Goal: Task Accomplishment & Management: Manage account settings

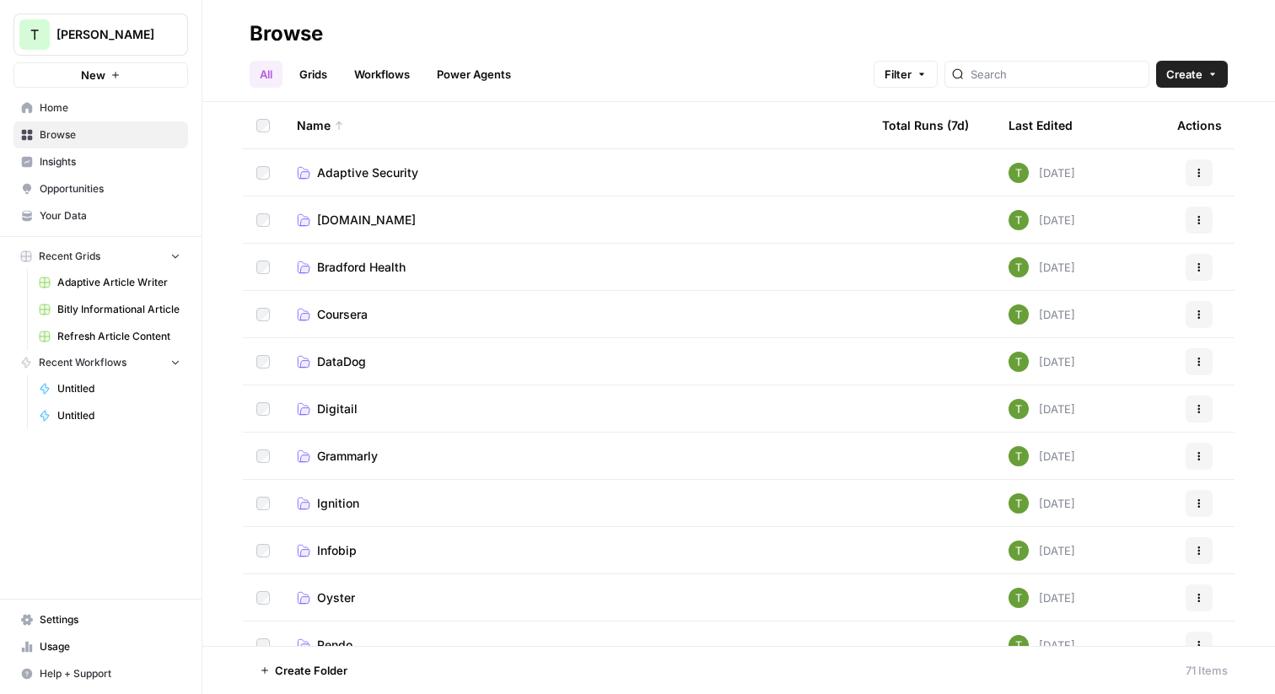
click at [574, 50] on div "All Grids Workflows Power Agents Filter Create" at bounding box center [739, 67] width 978 height 40
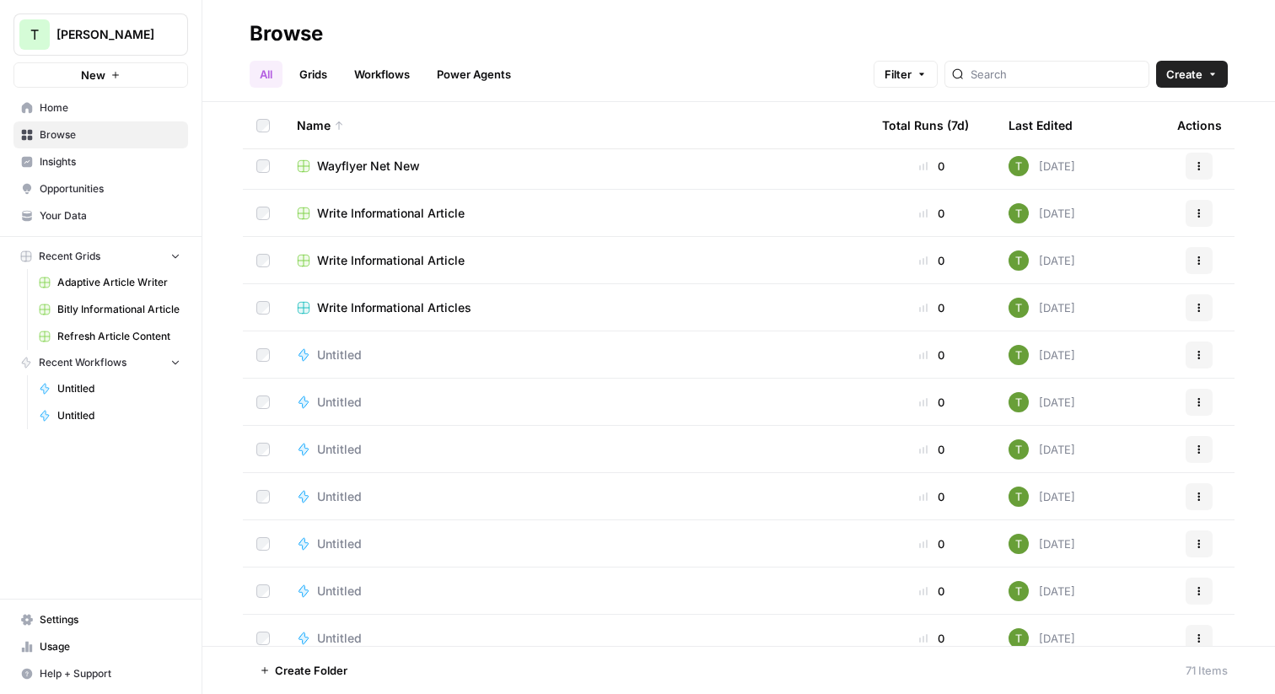
scroll to position [1986, 0]
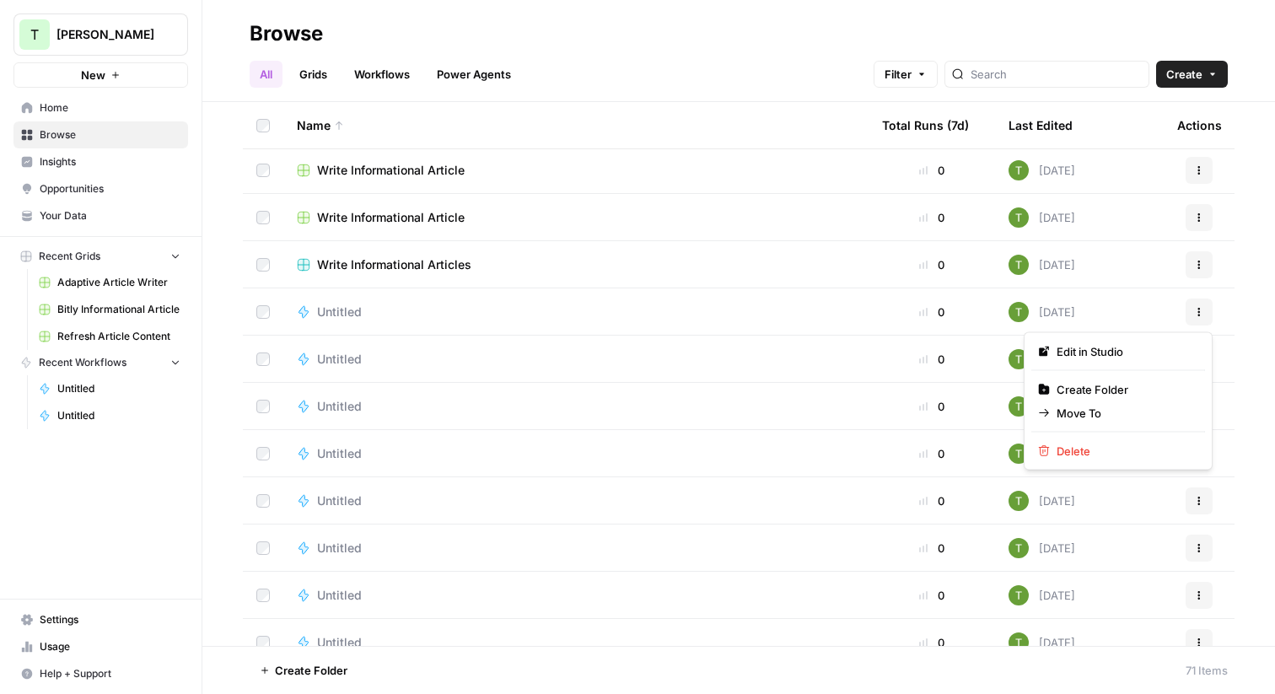
click at [1197, 311] on icon "button" at bounding box center [1199, 312] width 10 height 10
click at [1086, 449] on span "Delete" at bounding box center [1124, 451] width 135 height 17
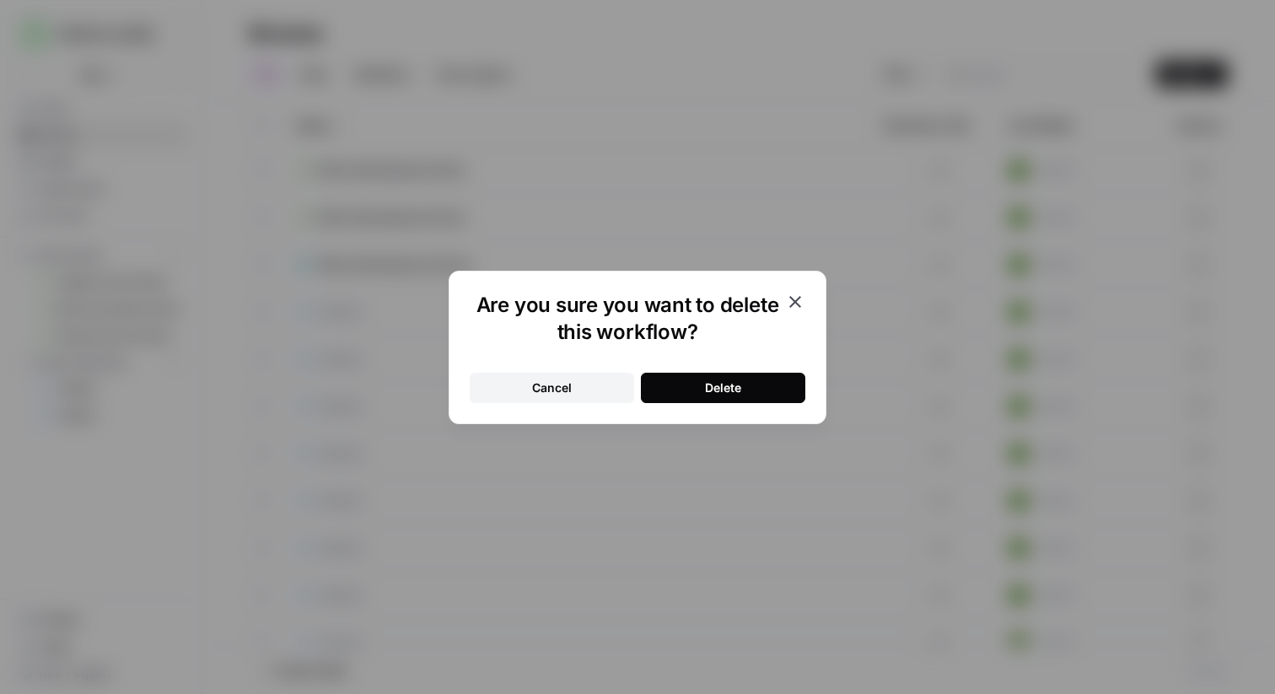
click at [719, 395] on button "Delete" at bounding box center [723, 388] width 164 height 30
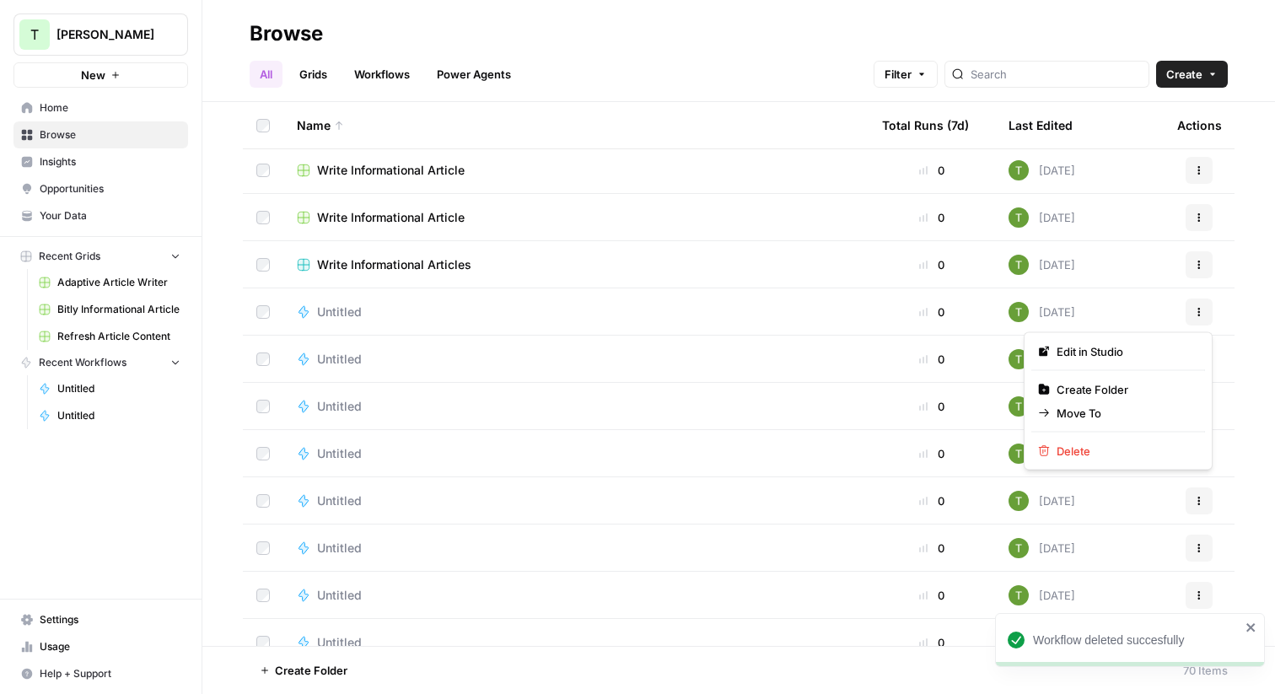
click at [1201, 315] on icon "button" at bounding box center [1199, 312] width 10 height 10
click at [1077, 452] on span "Delete" at bounding box center [1124, 451] width 135 height 17
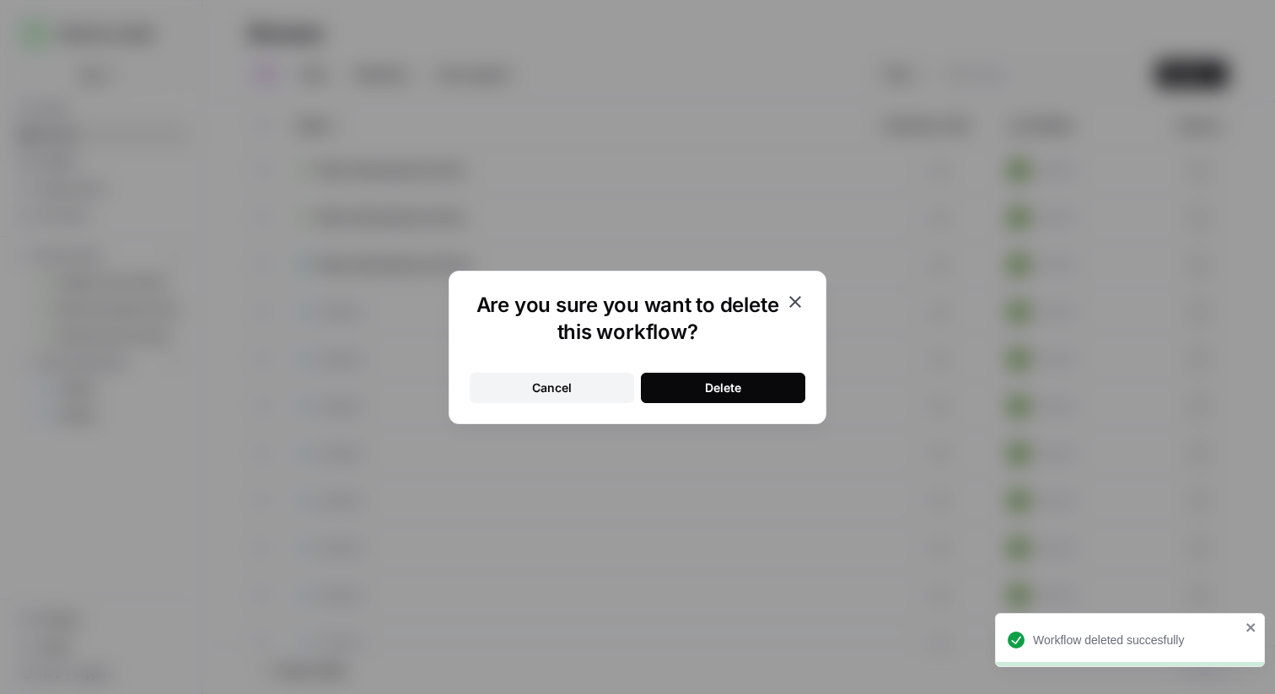
click at [764, 384] on button "Delete" at bounding box center [723, 388] width 164 height 30
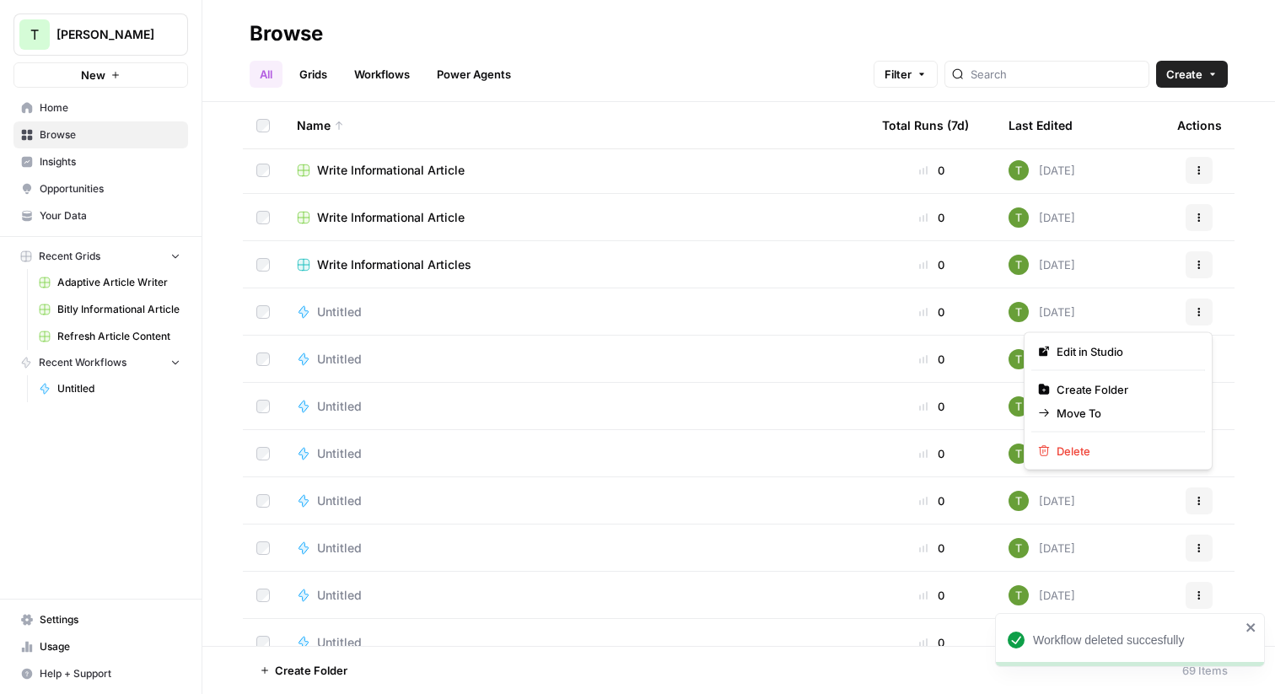
click at [1197, 304] on button "Actions" at bounding box center [1199, 312] width 27 height 27
click at [1046, 453] on icon "button" at bounding box center [1044, 451] width 12 height 12
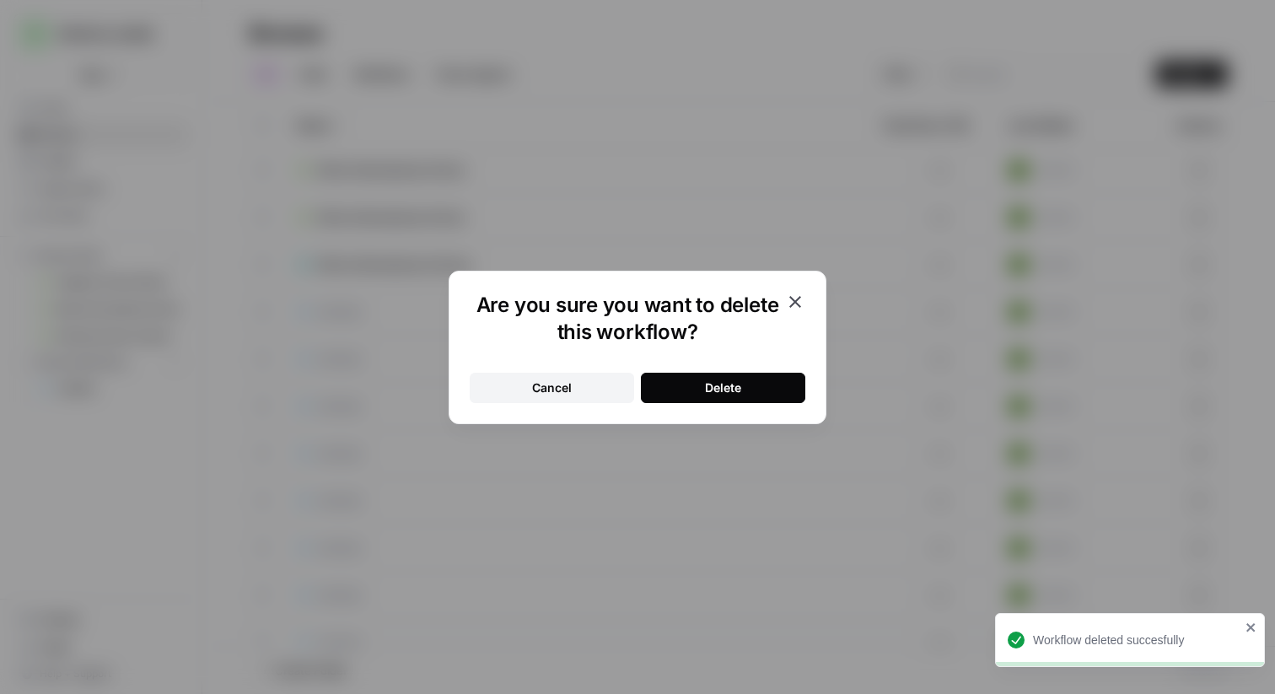
click at [739, 392] on div "Delete" at bounding box center [723, 387] width 36 height 17
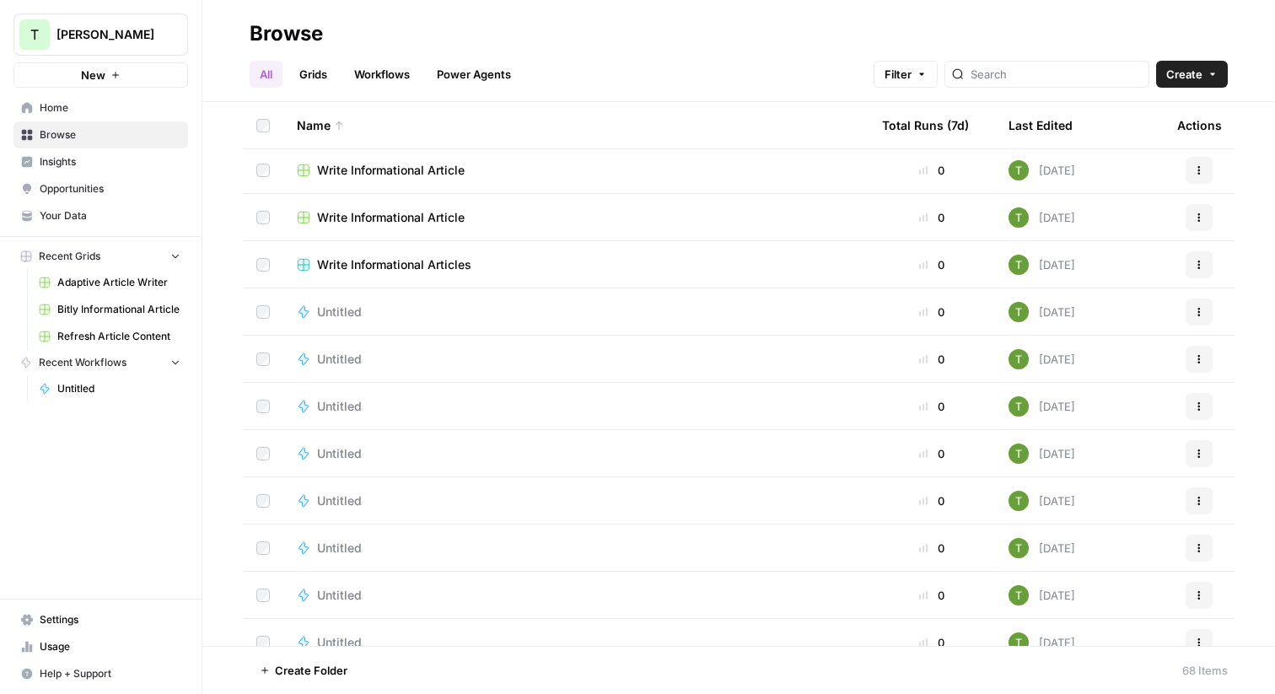
click at [1207, 315] on button "Actions" at bounding box center [1199, 312] width 27 height 27
click at [1063, 453] on span "Delete" at bounding box center [1124, 451] width 135 height 17
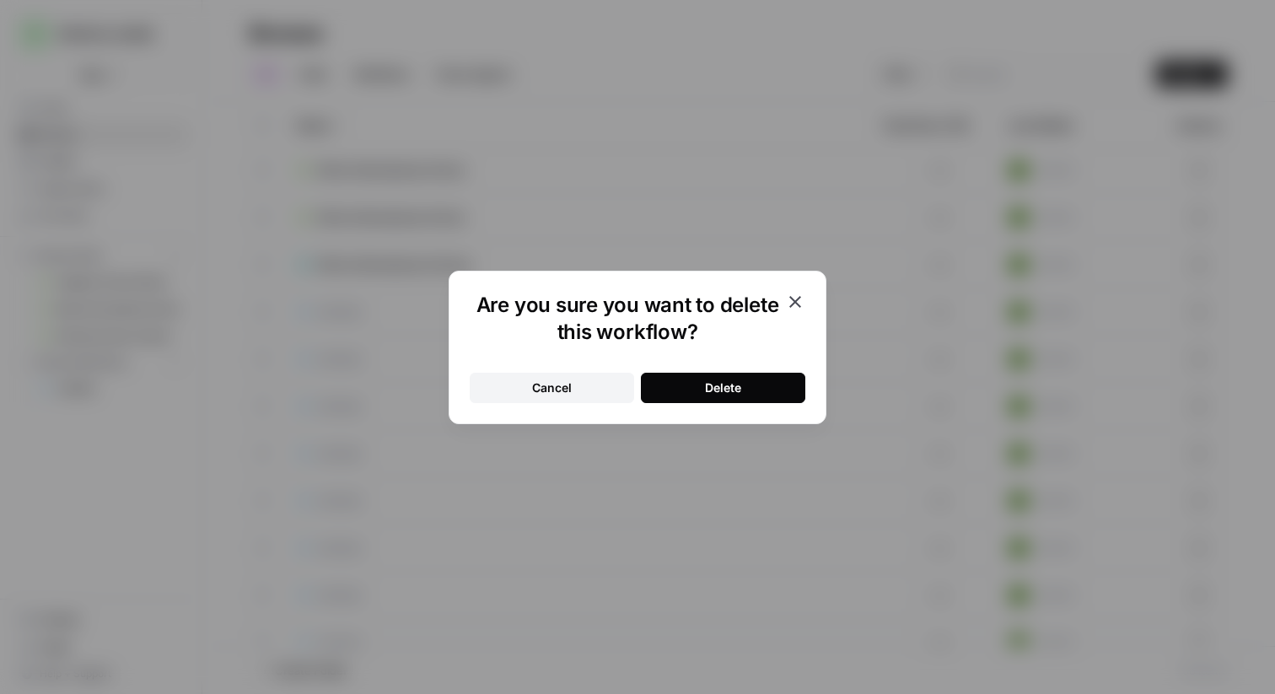
click at [721, 403] on div "Are you sure you want to delete this workflow? Cancel Delete" at bounding box center [638, 347] width 378 height 153
click at [732, 385] on div "Delete" at bounding box center [723, 387] width 36 height 17
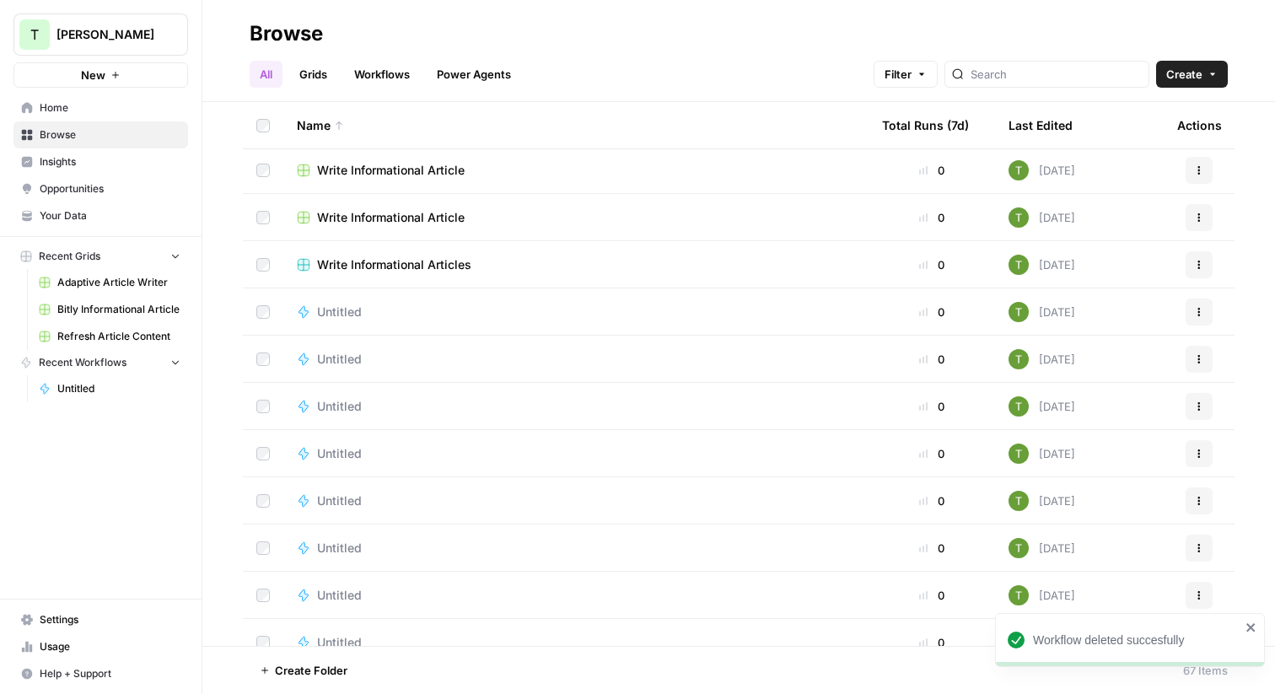
click at [1203, 363] on icon "button" at bounding box center [1199, 359] width 10 height 10
click at [1061, 498] on span "Delete" at bounding box center [1124, 498] width 135 height 17
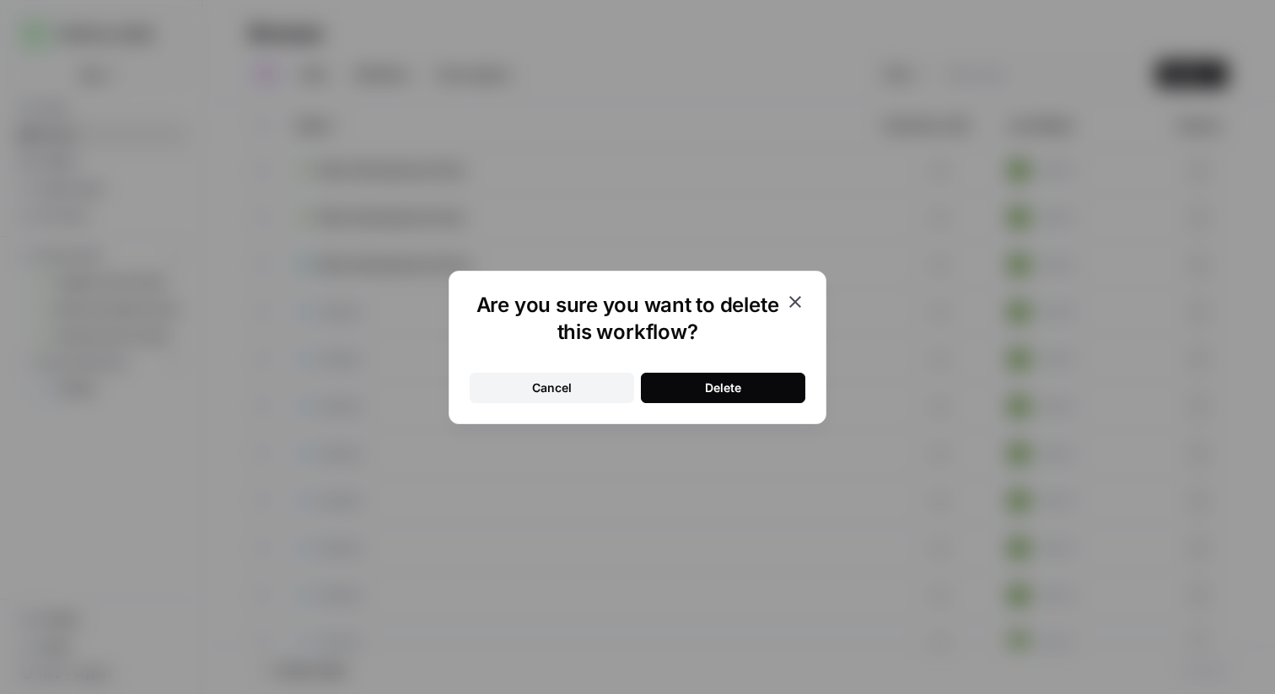
click at [720, 392] on div "Delete" at bounding box center [723, 387] width 36 height 17
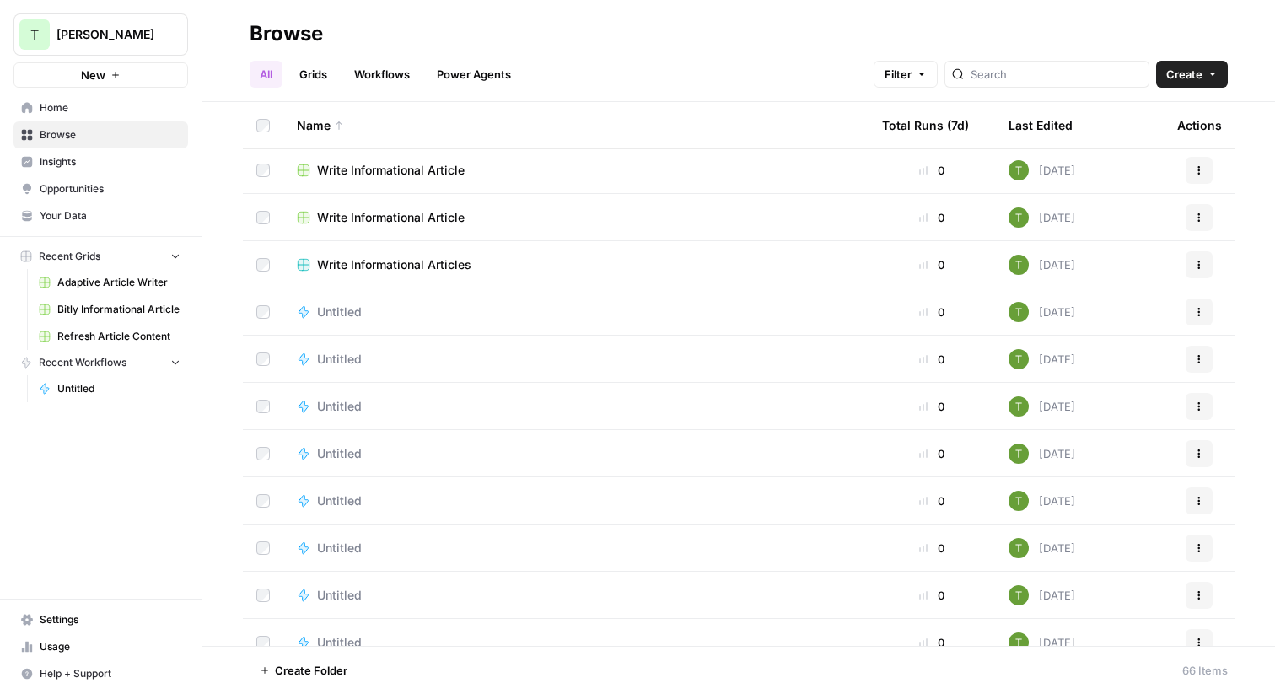
click at [1198, 308] on icon "button" at bounding box center [1199, 309] width 3 height 3
click at [1075, 449] on span "Delete" at bounding box center [1124, 451] width 135 height 17
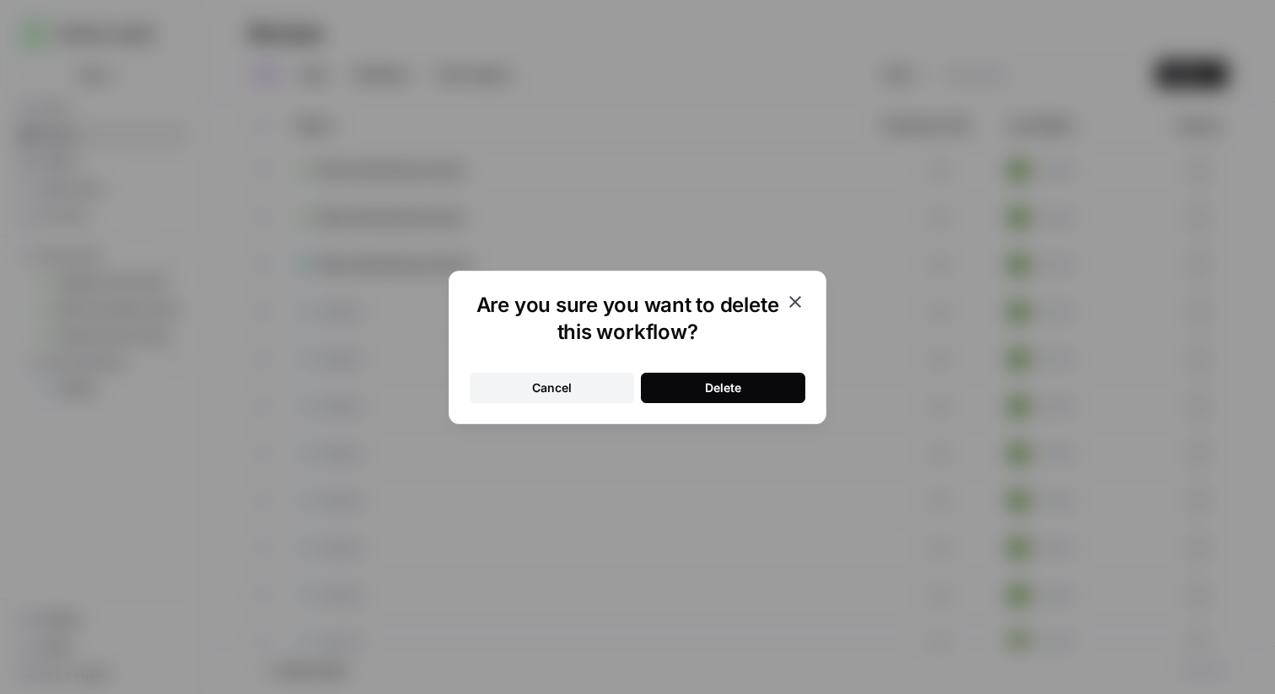
click at [733, 380] on div "Delete" at bounding box center [723, 387] width 36 height 17
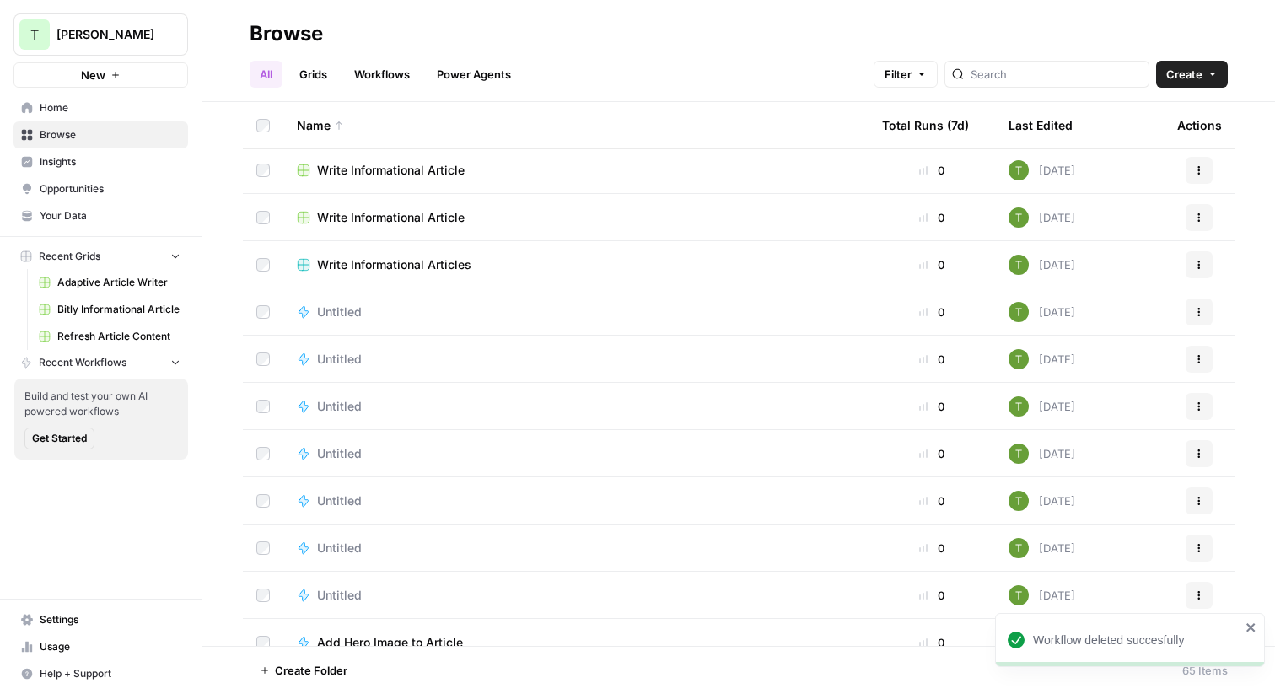
click at [1192, 409] on button "Actions" at bounding box center [1199, 406] width 27 height 27
click at [1071, 551] on span "Delete" at bounding box center [1124, 545] width 135 height 17
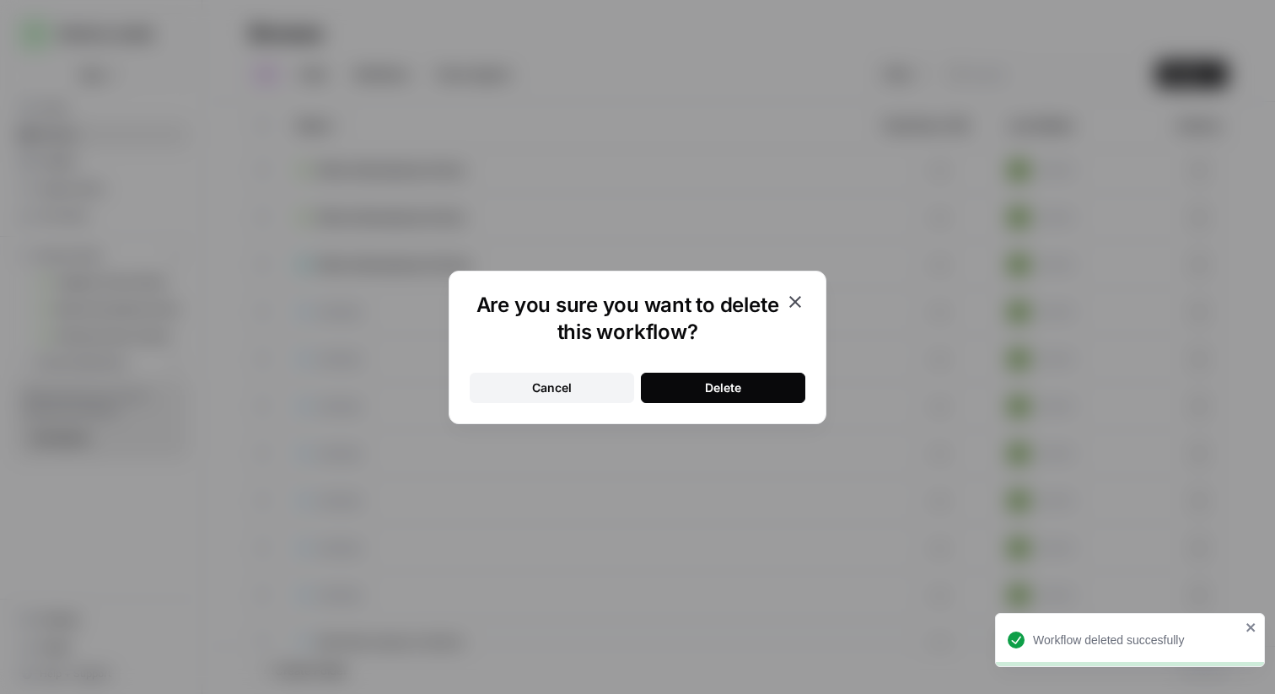
click at [718, 384] on div "Delete" at bounding box center [723, 387] width 36 height 17
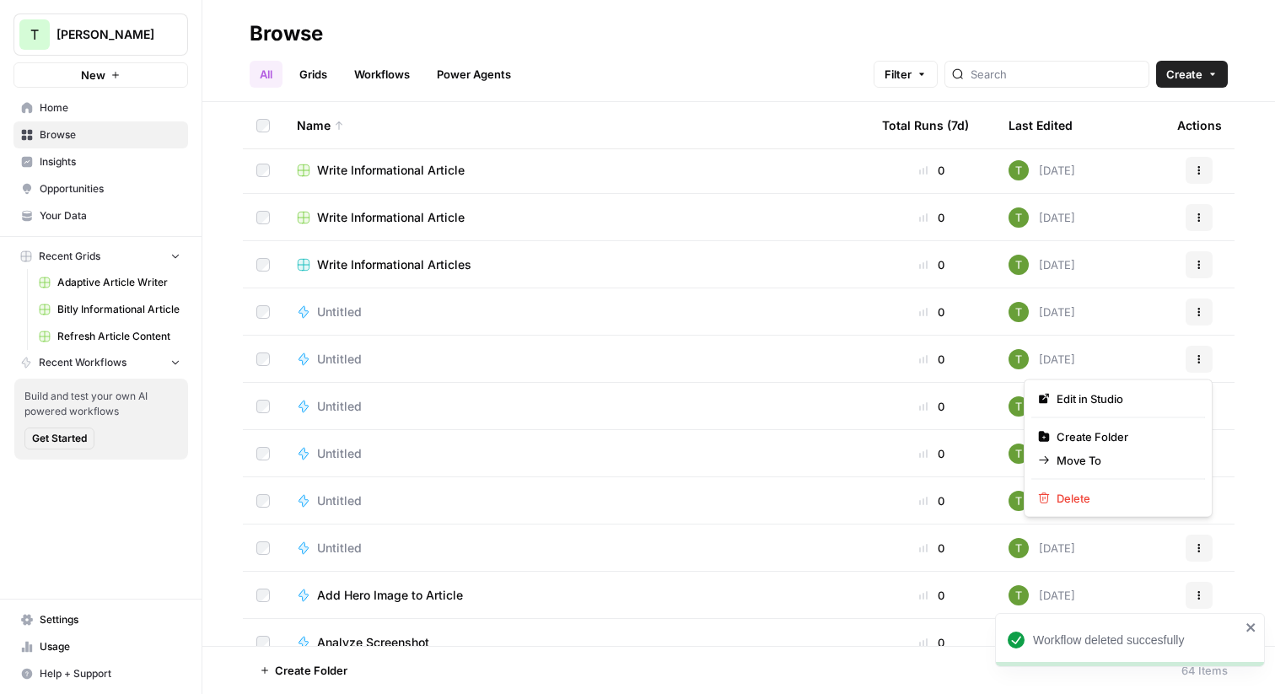
click at [1193, 363] on button "Actions" at bounding box center [1199, 359] width 27 height 27
click at [1091, 498] on span "Delete" at bounding box center [1124, 498] width 135 height 17
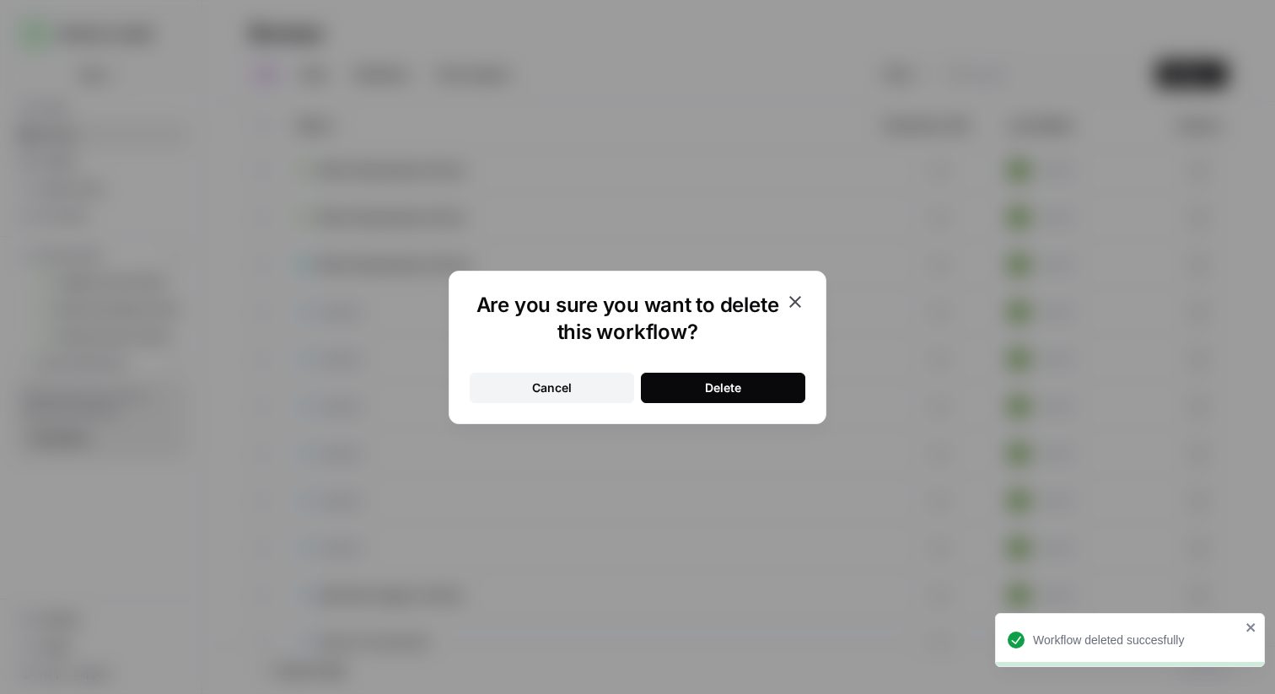
click at [740, 389] on div "Delete" at bounding box center [723, 387] width 36 height 17
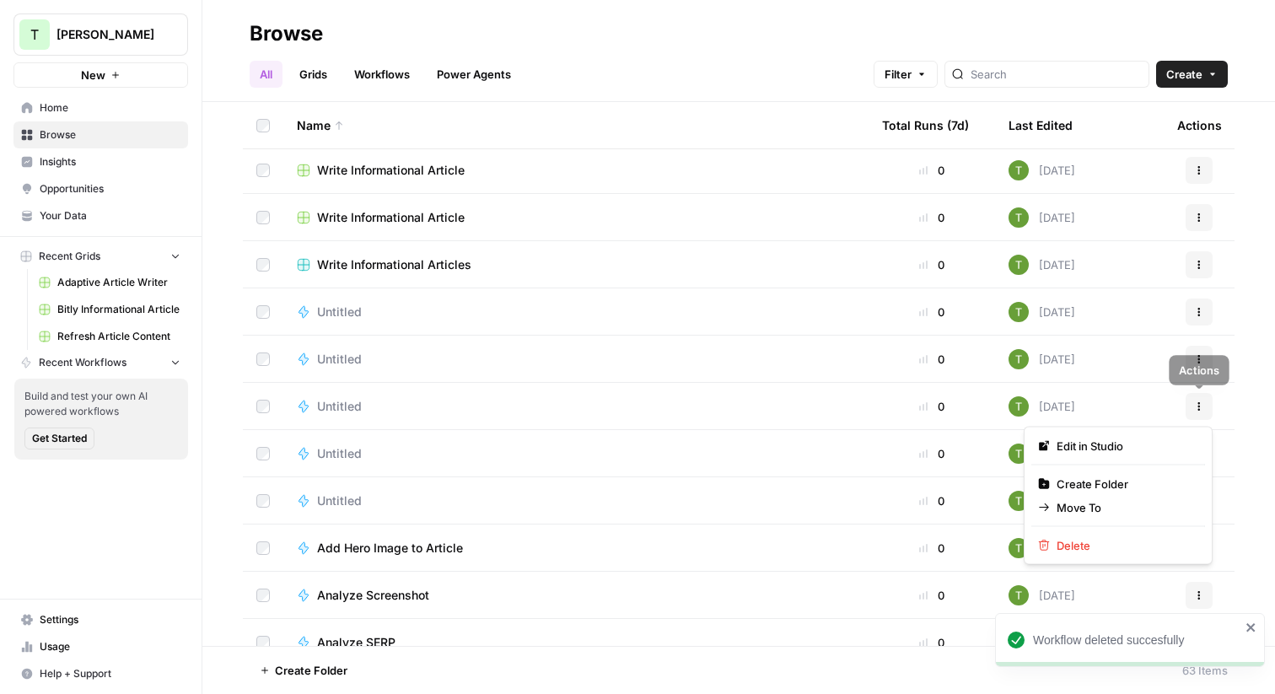
click at [1199, 406] on icon "button" at bounding box center [1199, 406] width 3 height 3
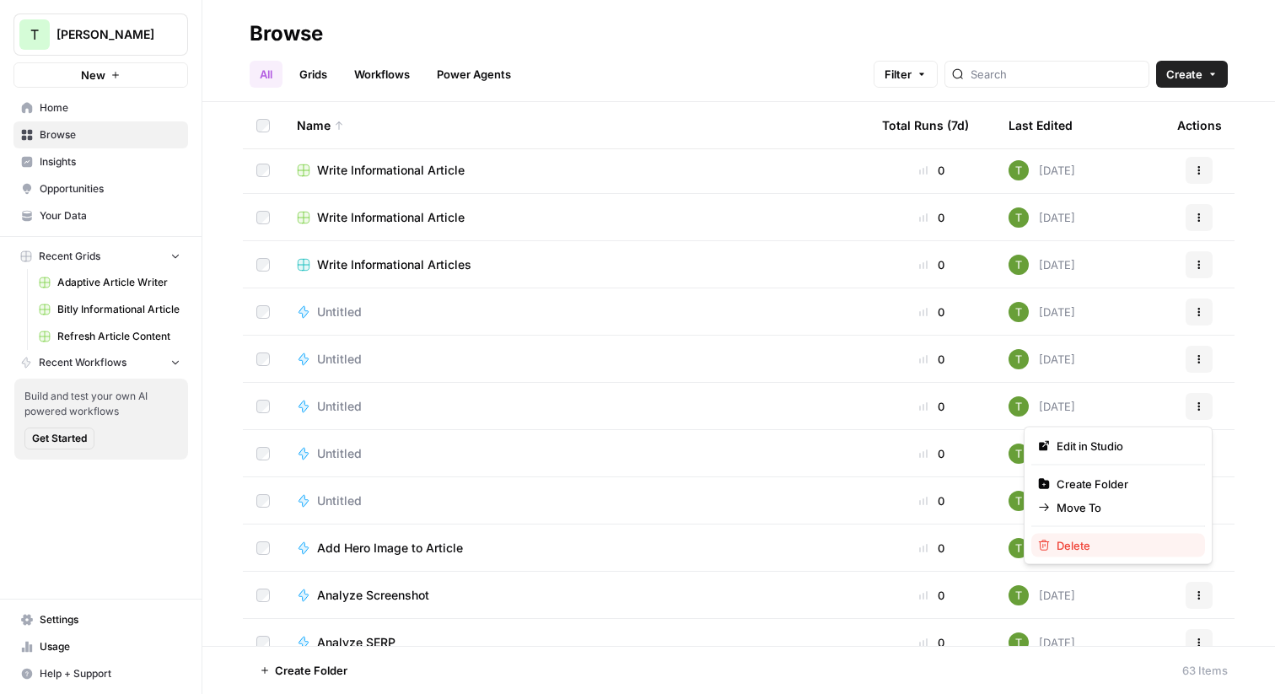
click at [1084, 550] on span "Delete" at bounding box center [1124, 545] width 135 height 17
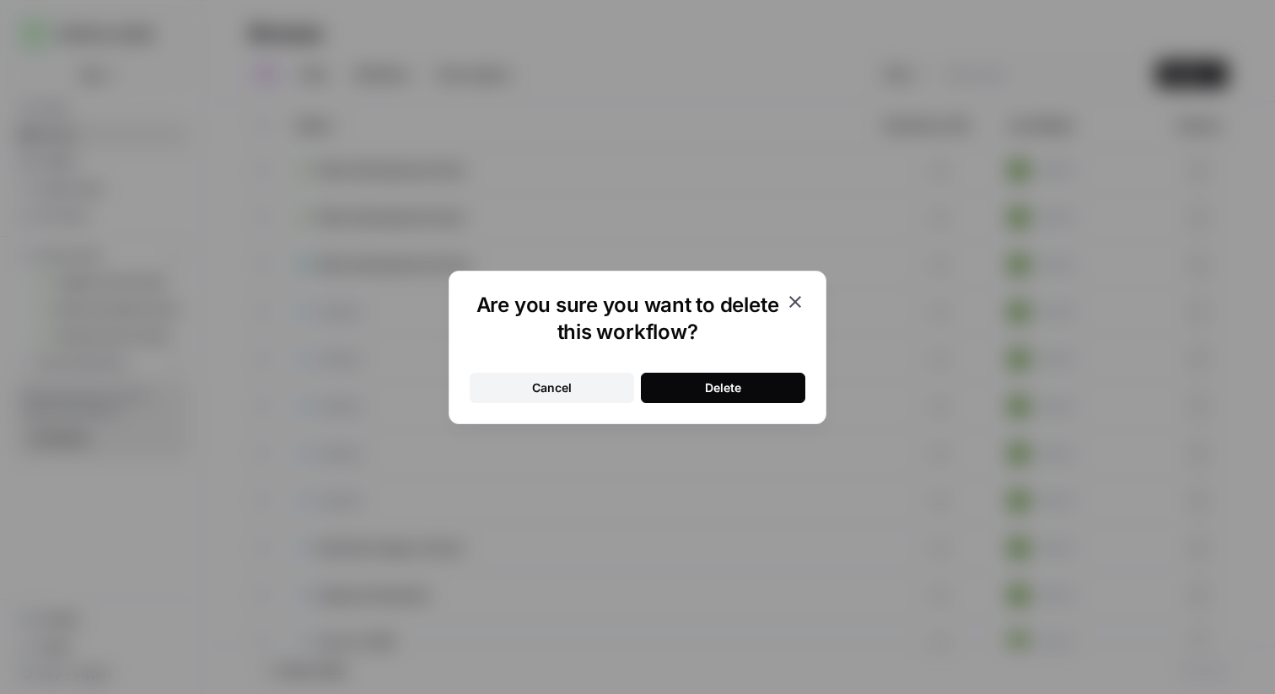
click at [729, 384] on div "Delete" at bounding box center [723, 387] width 36 height 17
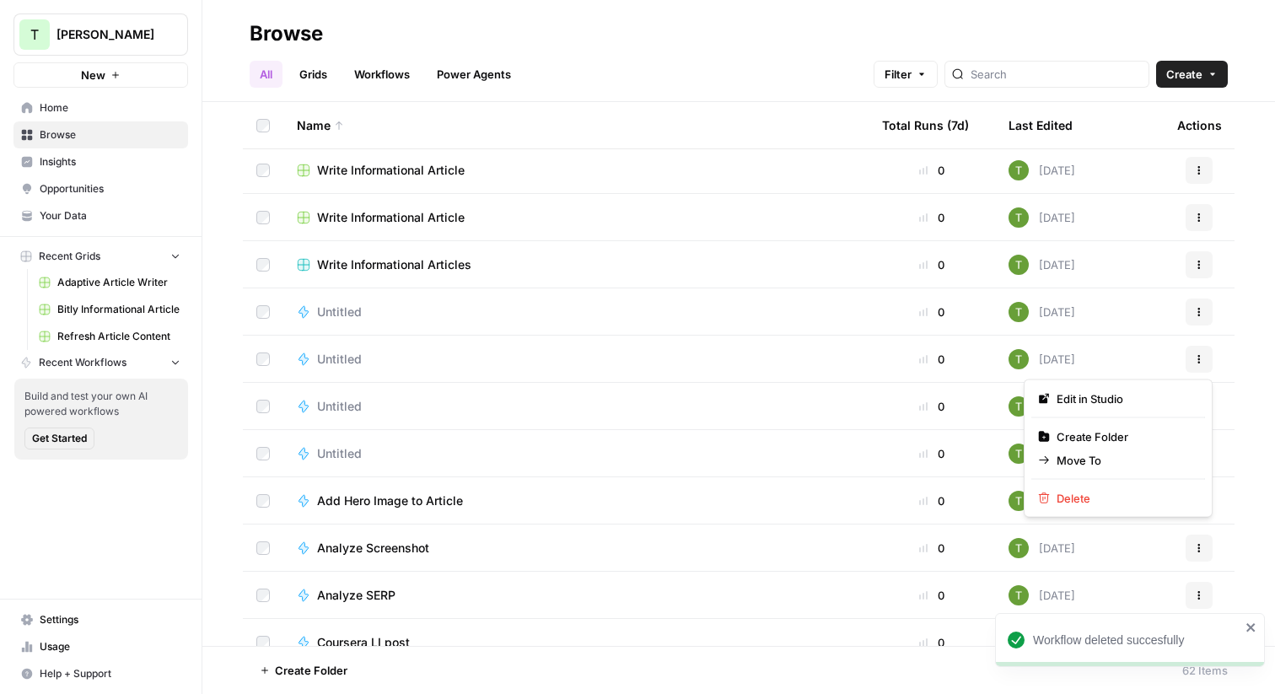
click at [1194, 359] on icon "button" at bounding box center [1199, 359] width 10 height 10
click at [1073, 490] on span "Delete" at bounding box center [1124, 498] width 135 height 17
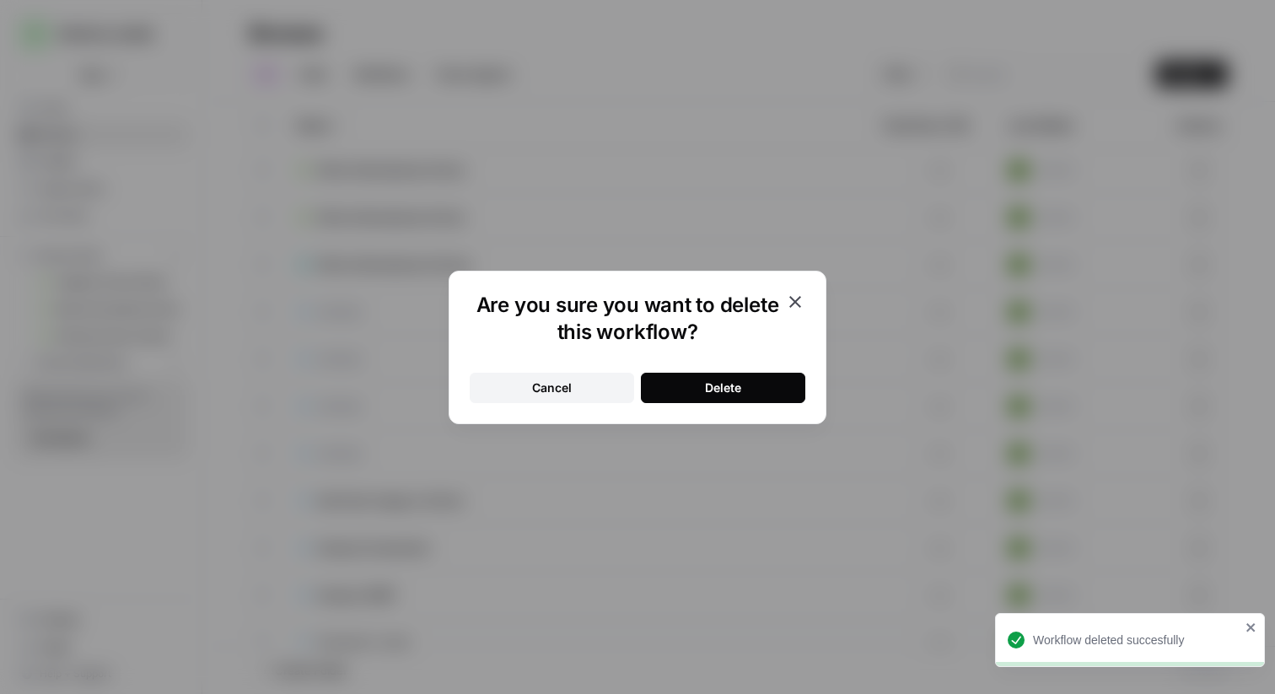
click at [759, 393] on button "Delete" at bounding box center [723, 388] width 164 height 30
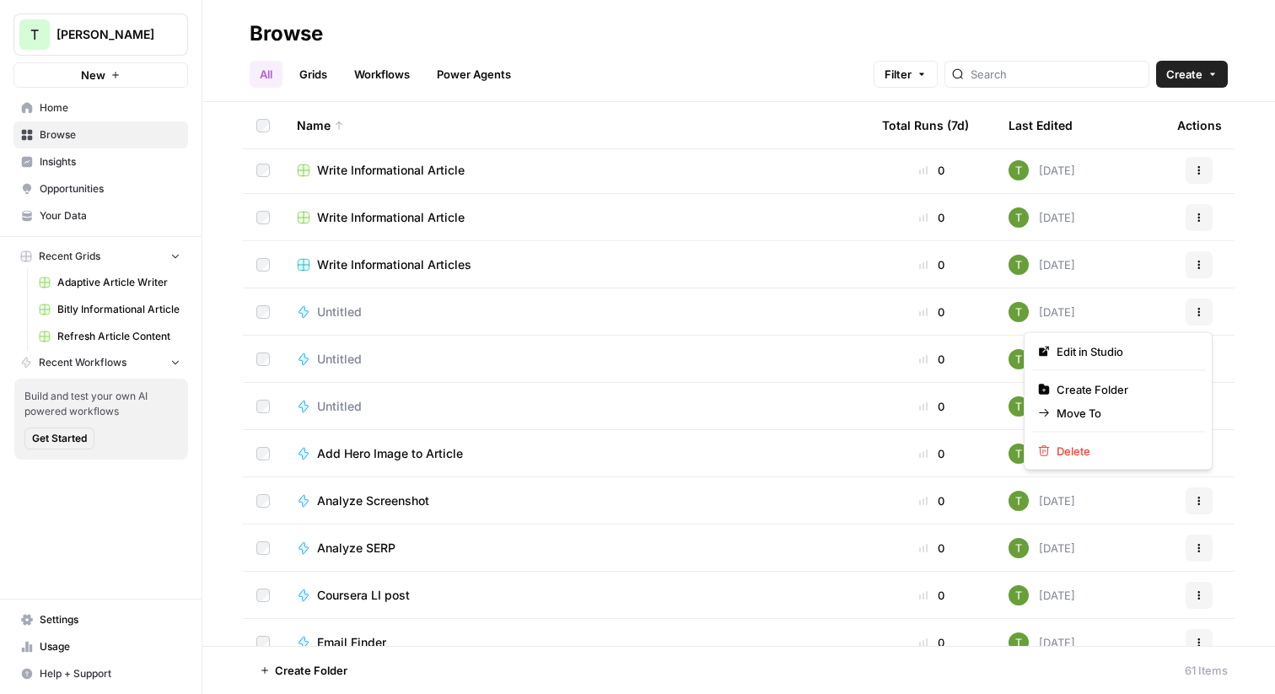
click at [1199, 315] on icon "button" at bounding box center [1199, 312] width 10 height 10
click at [1090, 449] on span "Delete" at bounding box center [1124, 451] width 135 height 17
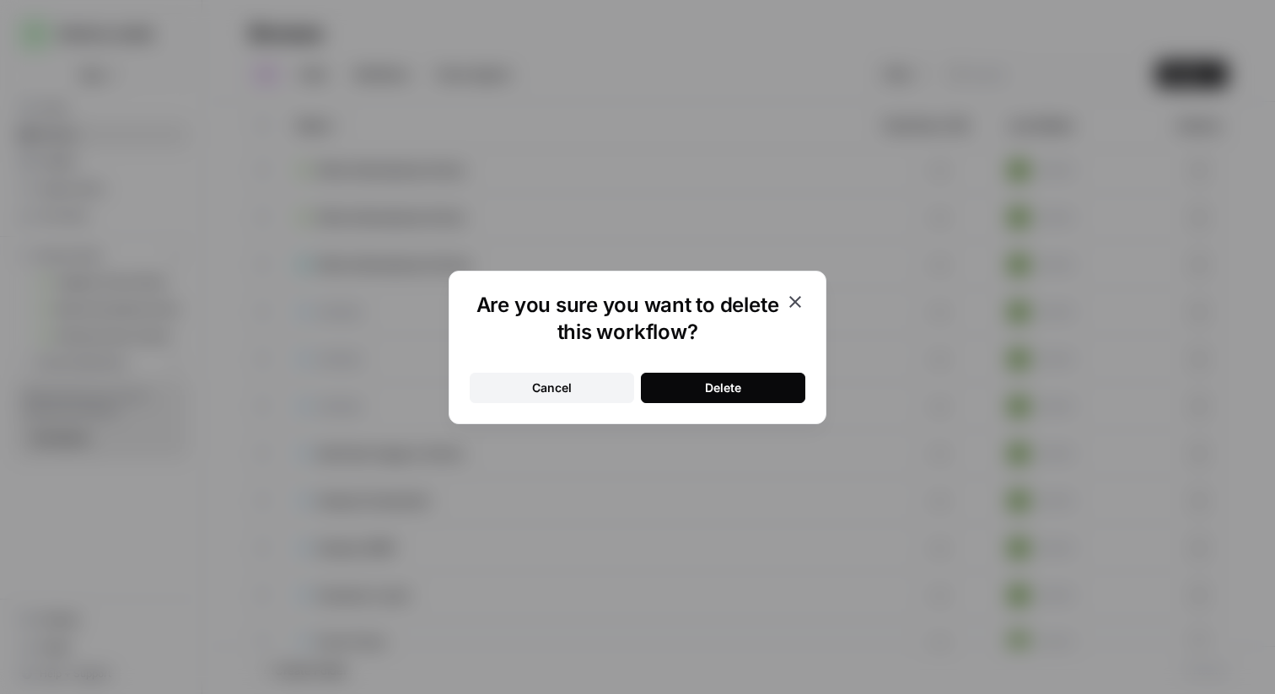
click at [713, 391] on div "Delete" at bounding box center [723, 387] width 36 height 17
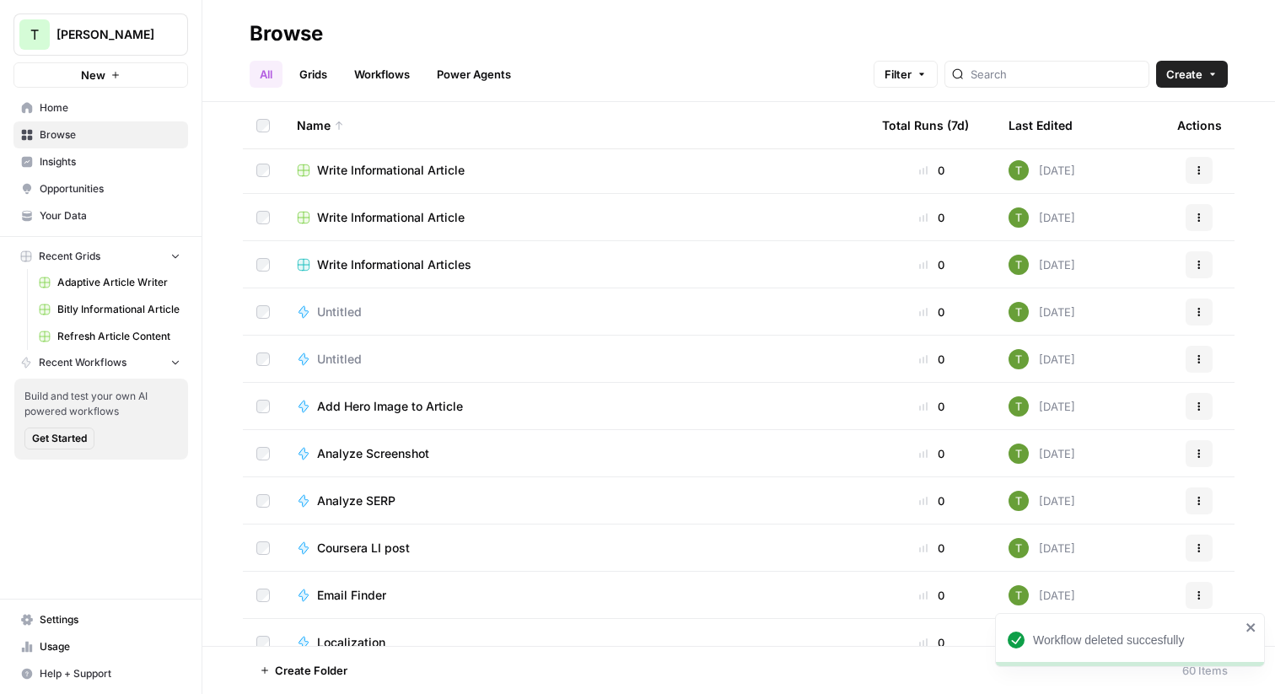
click at [1200, 313] on icon "button" at bounding box center [1199, 312] width 10 height 10
click at [1111, 454] on span "Delete" at bounding box center [1124, 451] width 135 height 17
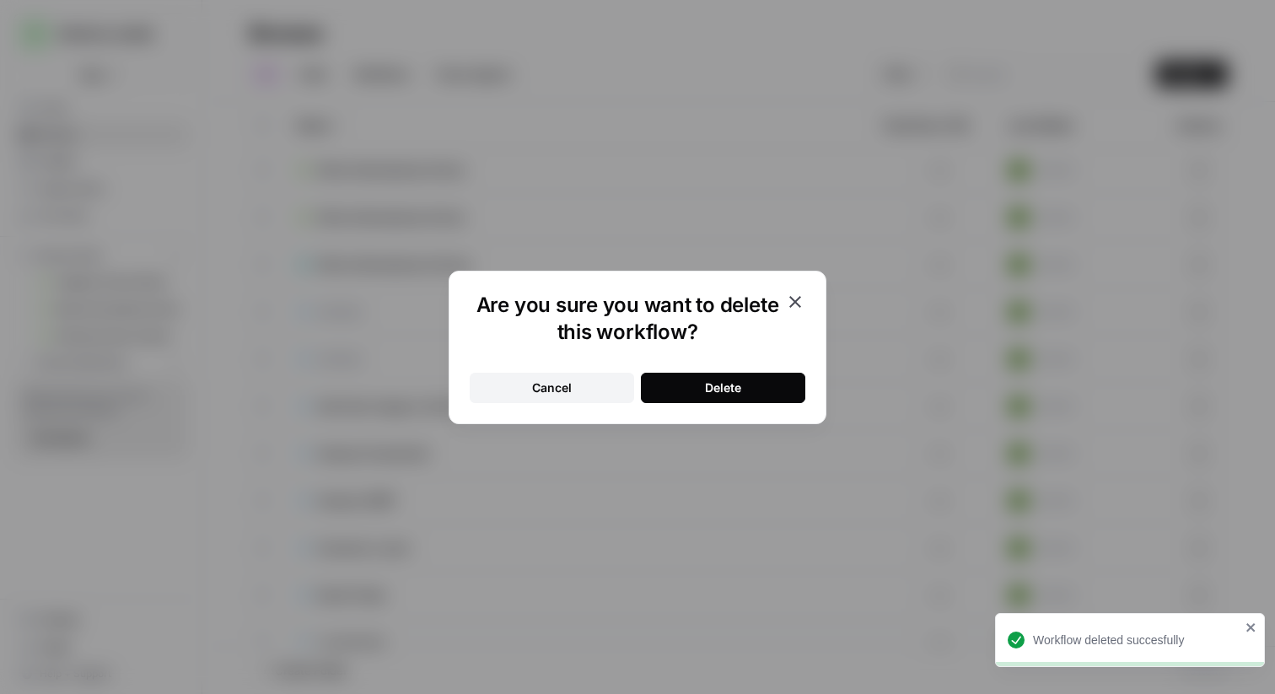
click at [747, 382] on button "Delete" at bounding box center [723, 388] width 164 height 30
